Goal: Information Seeking & Learning: Learn about a topic

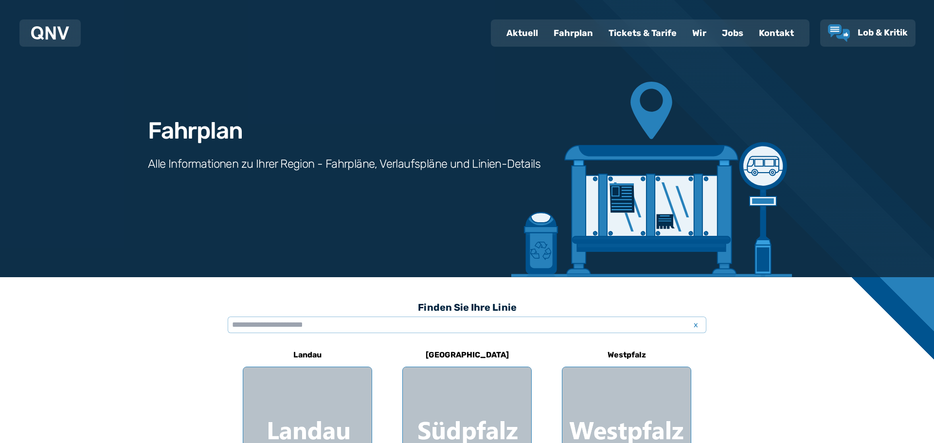
click at [573, 35] on div "Fahrplan" at bounding box center [573, 32] width 55 height 25
click at [255, 326] on input "text" at bounding box center [467, 325] width 478 height 17
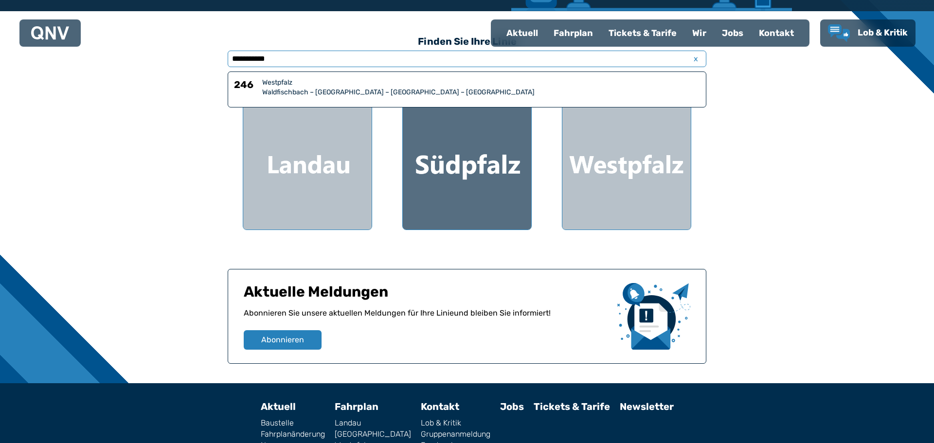
scroll to position [275, 0]
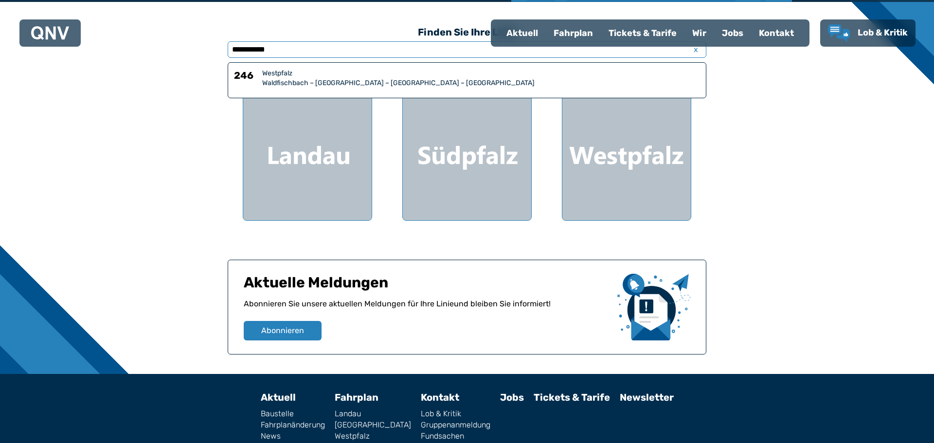
type input "**********"
click at [345, 87] on div "Waldfischbach – [GEOGRAPHIC_DATA] – [GEOGRAPHIC_DATA] – [GEOGRAPHIC_DATA]" at bounding box center [481, 83] width 438 height 10
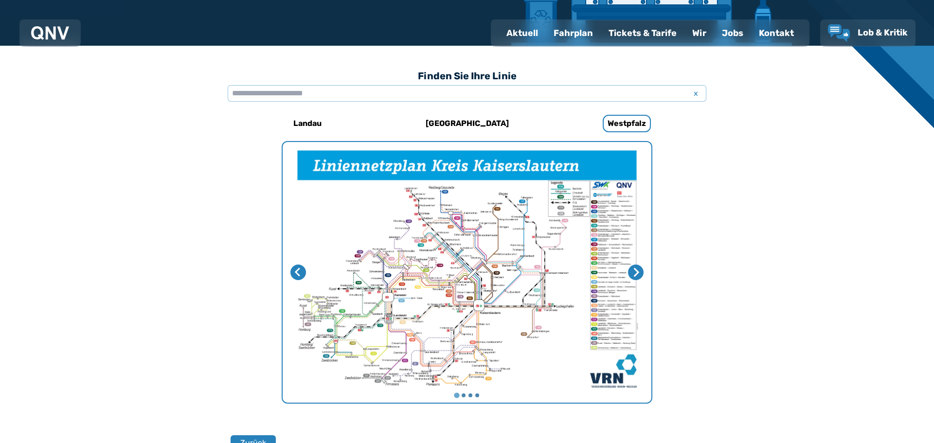
scroll to position [70, 0]
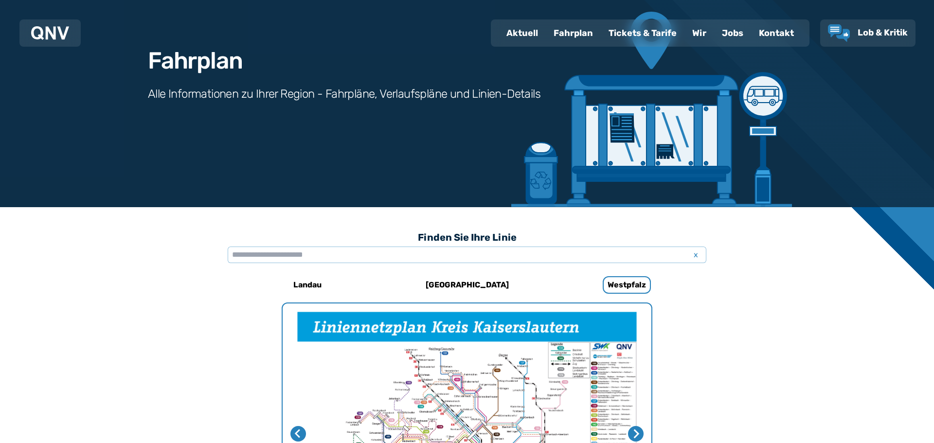
click at [644, 35] on div "Tickets & Tarife" at bounding box center [642, 32] width 84 height 25
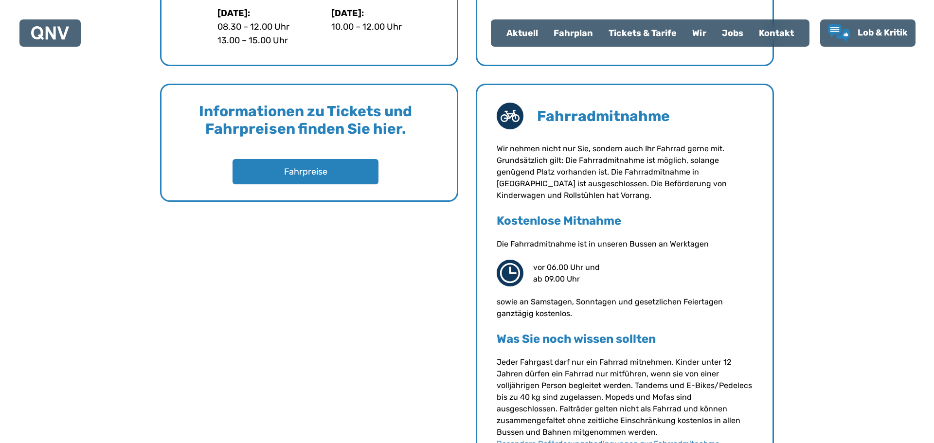
scroll to position [735, 0]
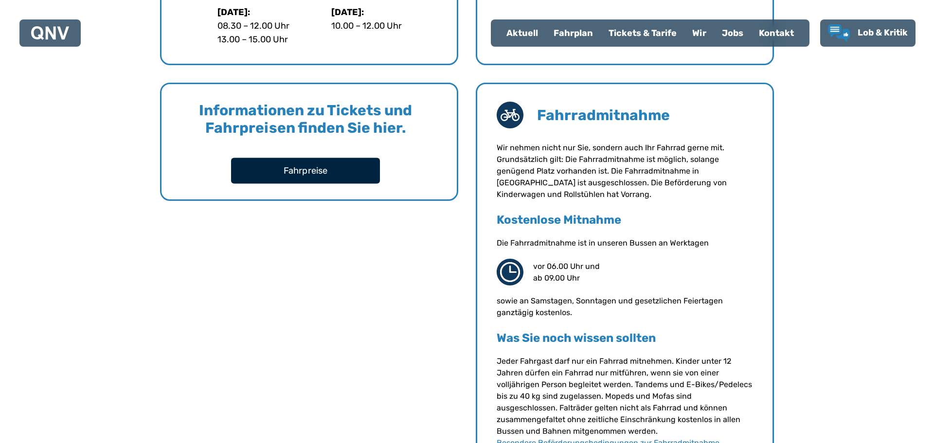
click at [300, 168] on button "Fahrpreise" at bounding box center [305, 171] width 149 height 26
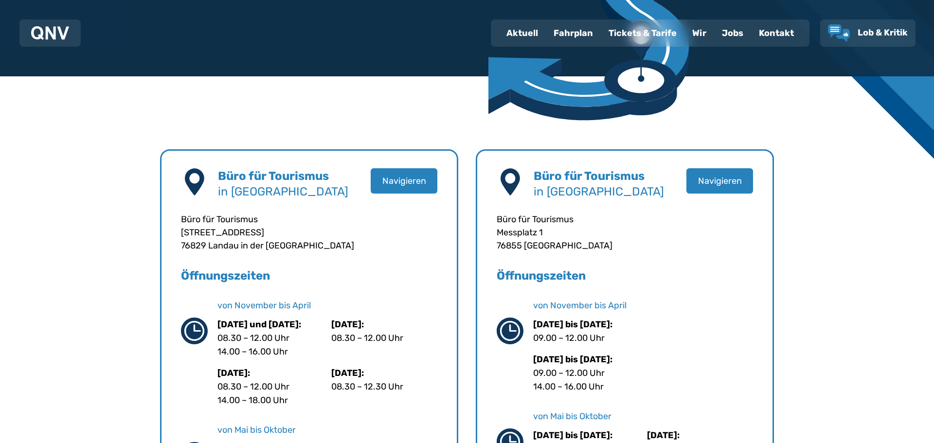
scroll to position [0, 0]
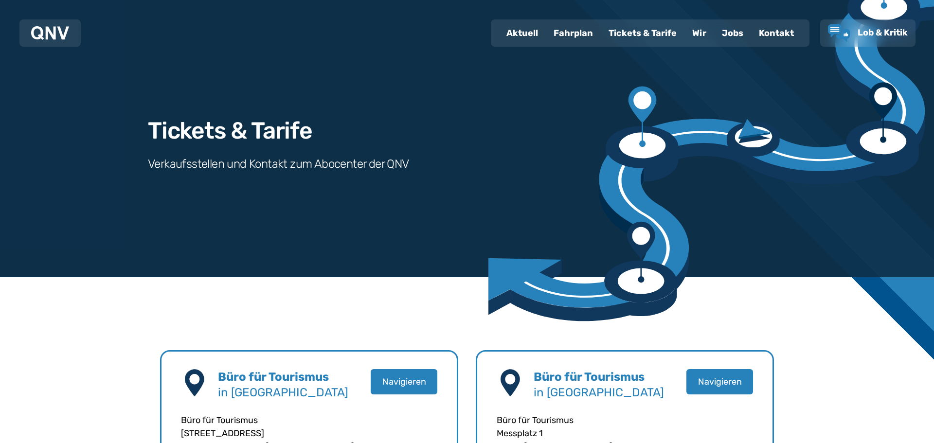
click at [46, 40] on div at bounding box center [50, 32] width 38 height 19
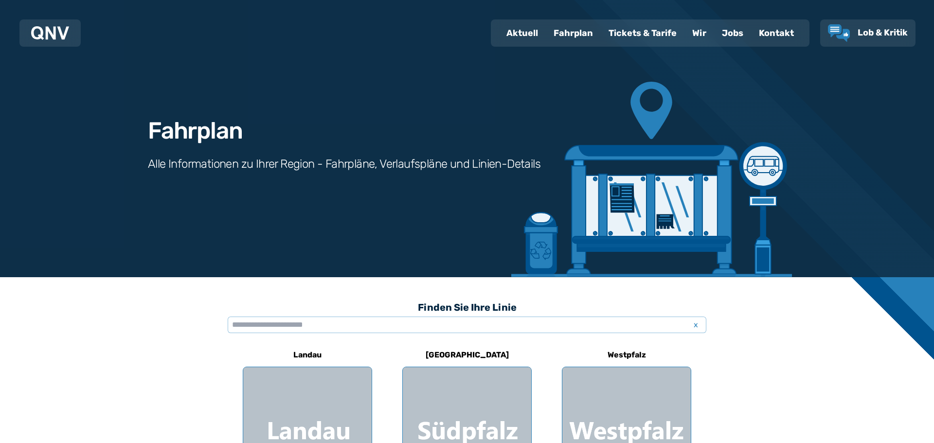
click at [577, 32] on div "Fahrplan" at bounding box center [573, 32] width 55 height 25
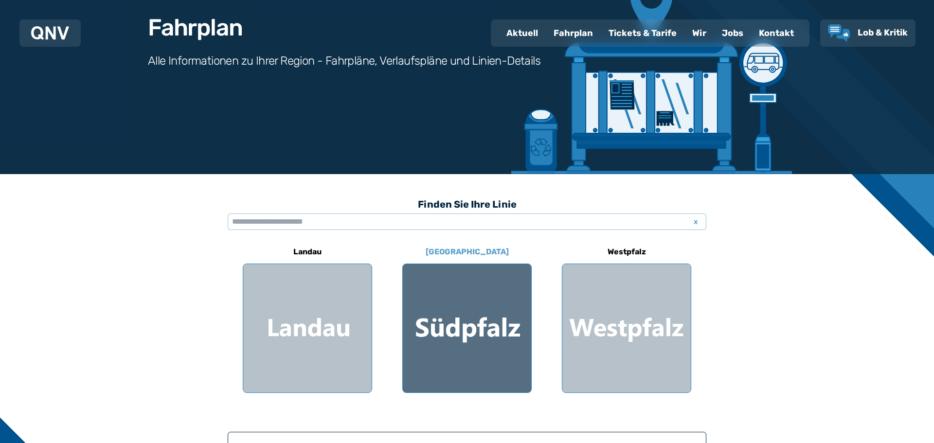
scroll to position [115, 0]
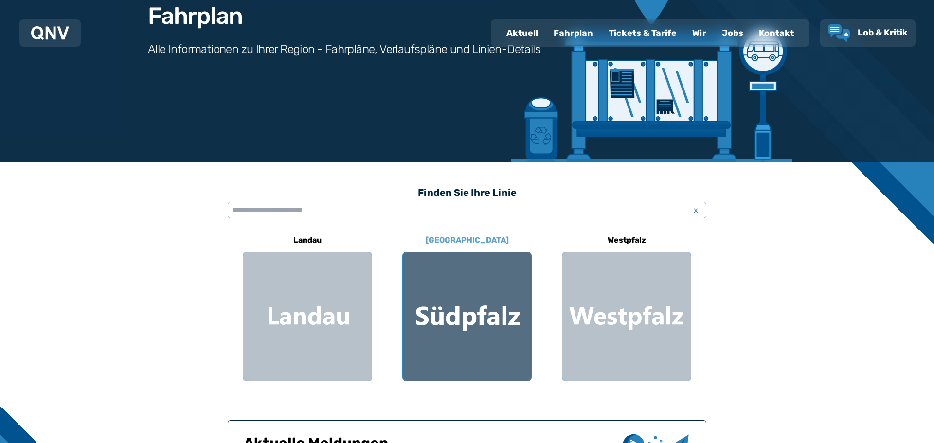
click at [466, 321] on div at bounding box center [467, 316] width 128 height 128
